Goal: Task Accomplishment & Management: Use online tool/utility

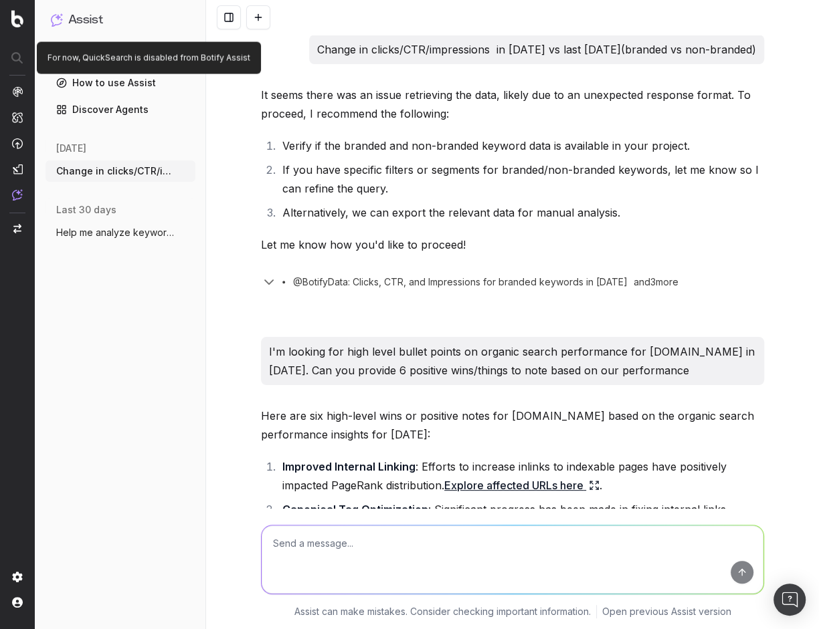
scroll to position [797, 0]
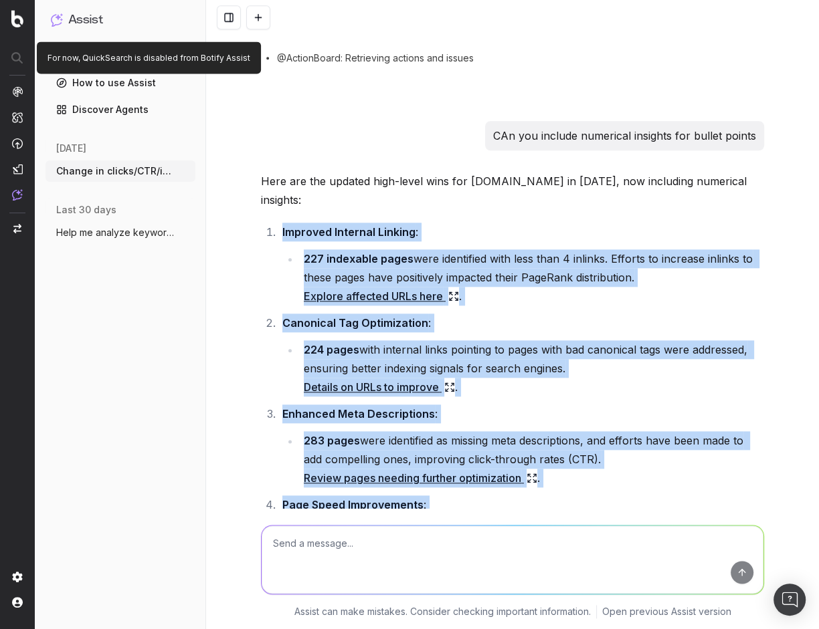
click at [15, 86] on img at bounding box center [17, 91] width 11 height 11
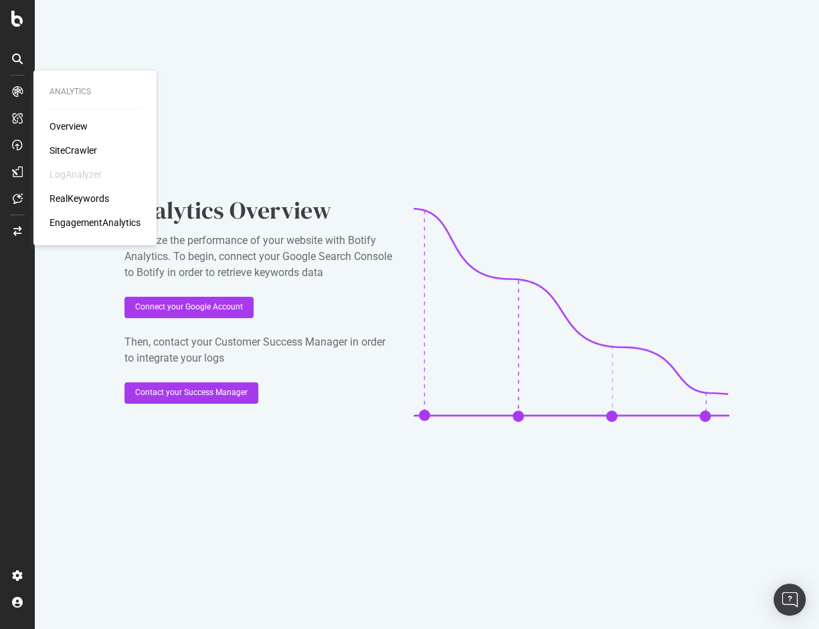
click at [84, 135] on div "Overview SiteCrawler LogAnalyzer RealKeywords EngagementAnalytics" at bounding box center [94, 175] width 91 height 110
click at [70, 128] on div "Overview" at bounding box center [68, 126] width 38 height 13
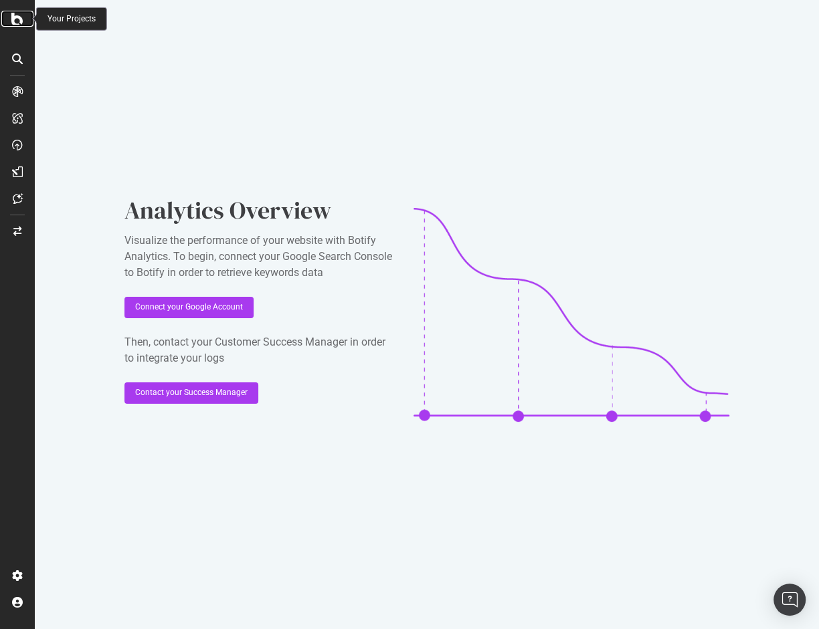
click at [19, 17] on icon at bounding box center [17, 19] width 12 height 16
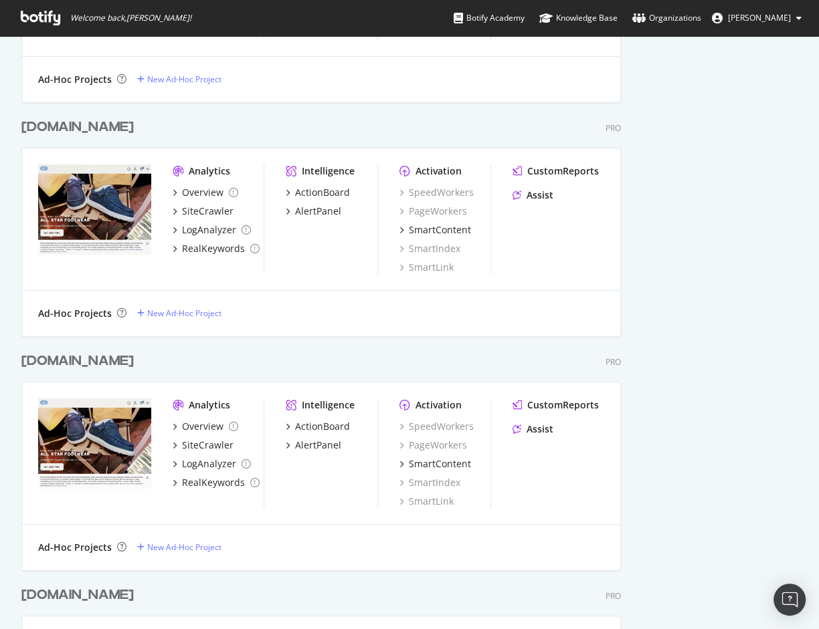
click at [100, 235] on img "grid" at bounding box center [94, 210] width 113 height 90
click at [181, 171] on icon "grid" at bounding box center [178, 171] width 11 height 11
click at [211, 167] on div "Analytics" at bounding box center [209, 171] width 41 height 13
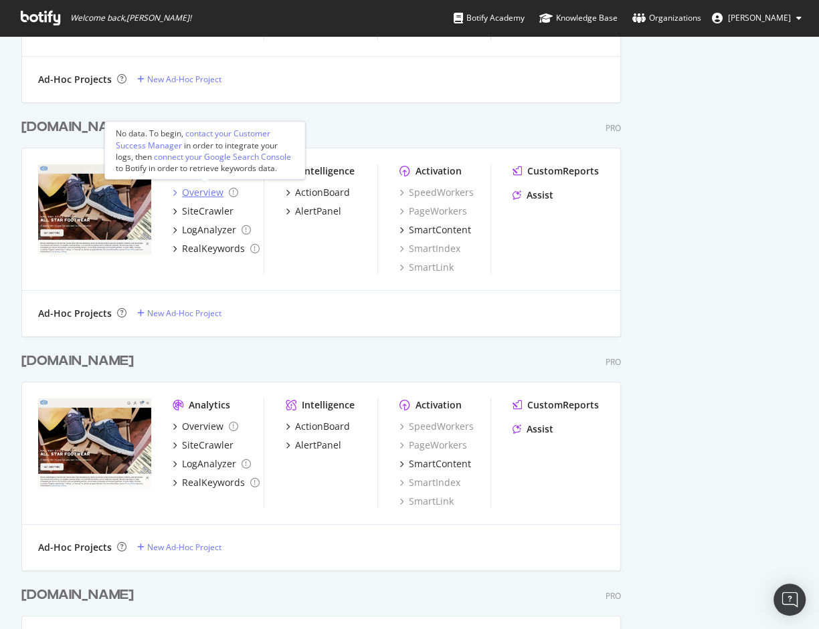
click at [185, 194] on div "Overview" at bounding box center [202, 192] width 41 height 13
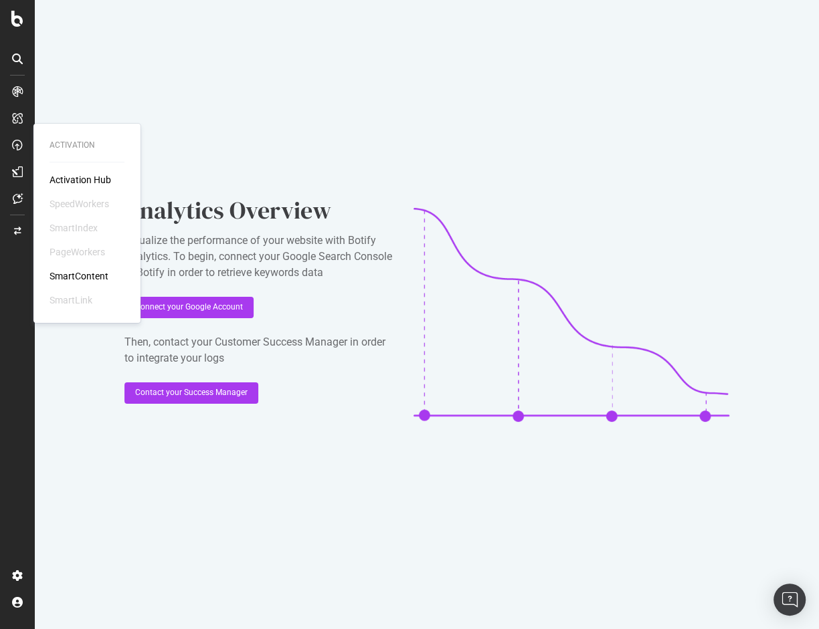
click at [66, 146] on div "Activation" at bounding box center [86, 145] width 75 height 11
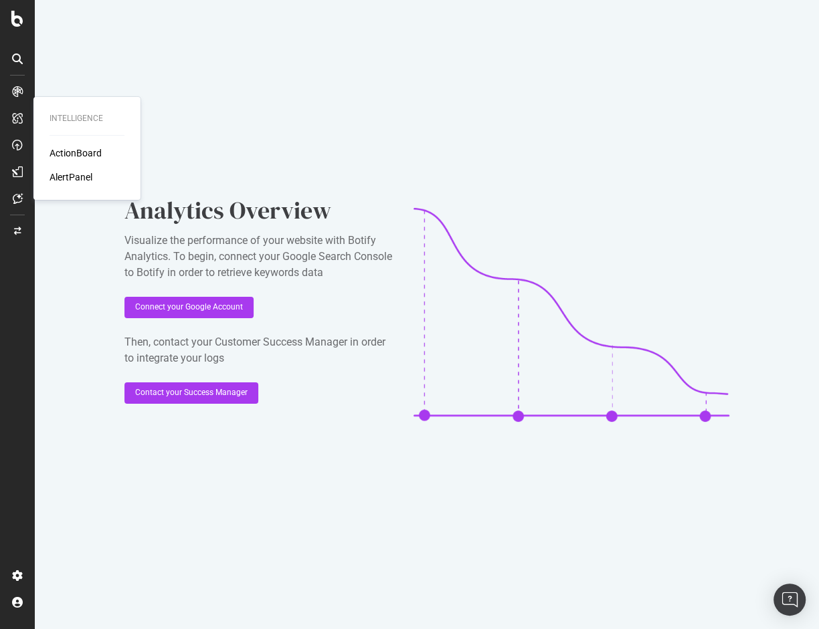
click at [79, 157] on div "ActionBoard" at bounding box center [75, 152] width 52 height 13
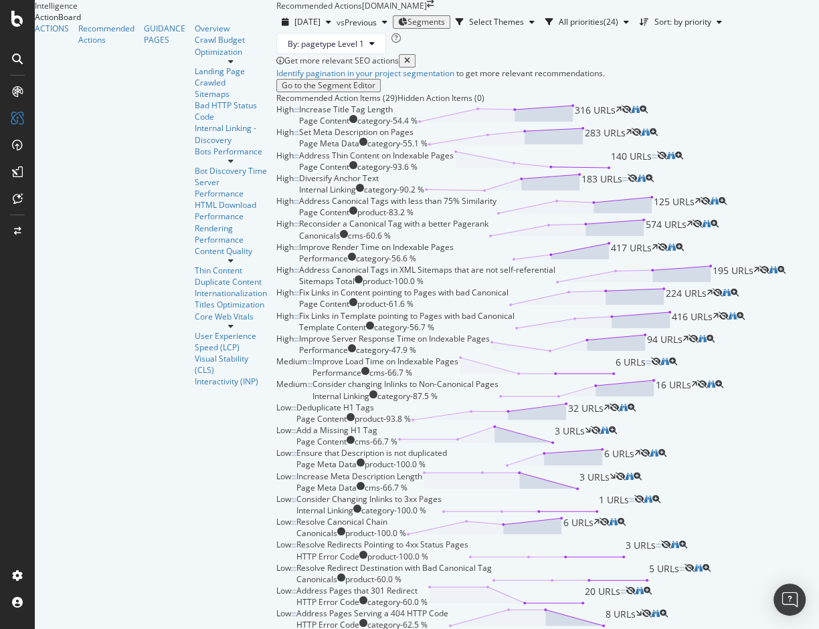
scroll to position [87, 0]
